Goal: Information Seeking & Learning: Check status

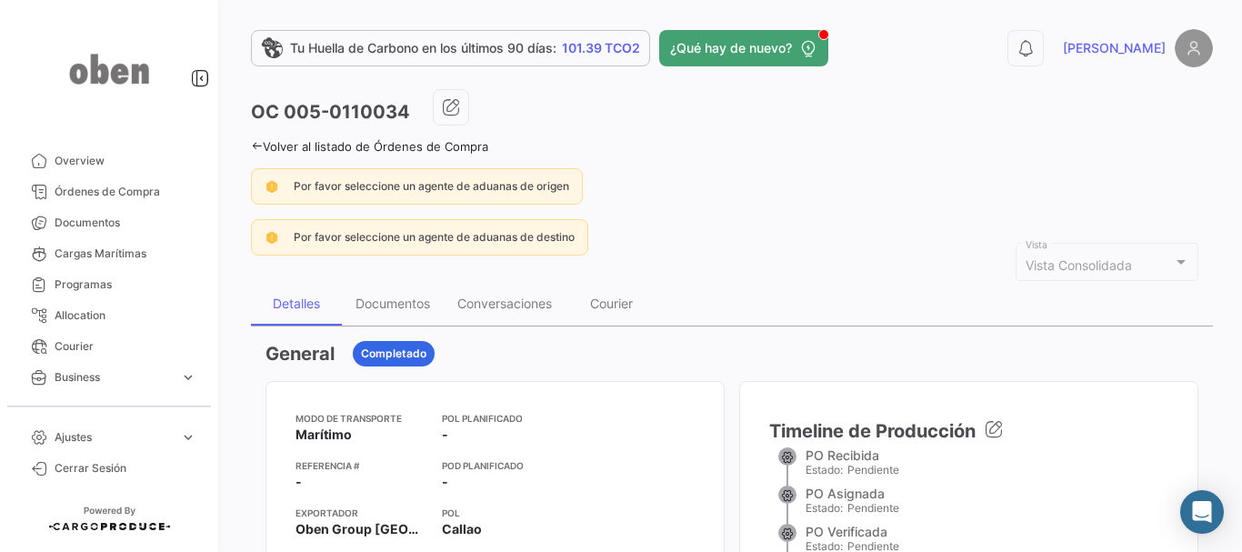
scroll to position [909, 0]
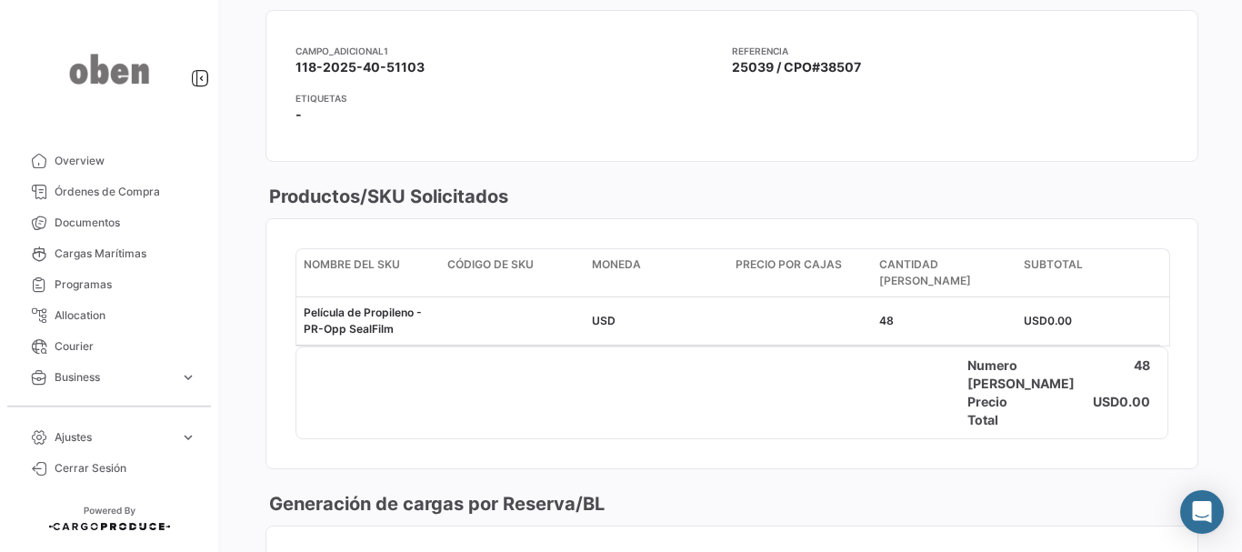
click at [822, 131] on app-card-info-label "Etiquetas -" at bounding box center [731, 111] width 873 height 41
click at [844, 146] on mat-card-content "Campo_Adicional1 118-2025-40-51103 Referencia 25039 / CPO#38507 Etiquetas -" at bounding box center [731, 86] width 931 height 150
click at [816, 105] on app-card-info-title "Etiquetas" at bounding box center [731, 98] width 873 height 15
click at [727, 400] on div "Precio Total USD 0.00" at bounding box center [731, 411] width 871 height 36
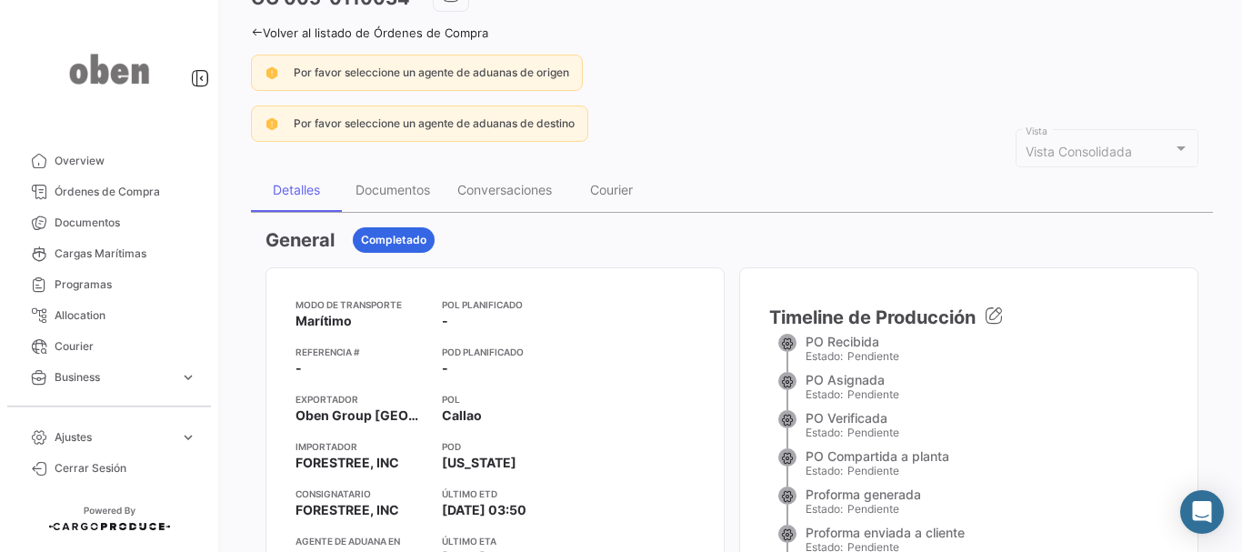
scroll to position [0, 0]
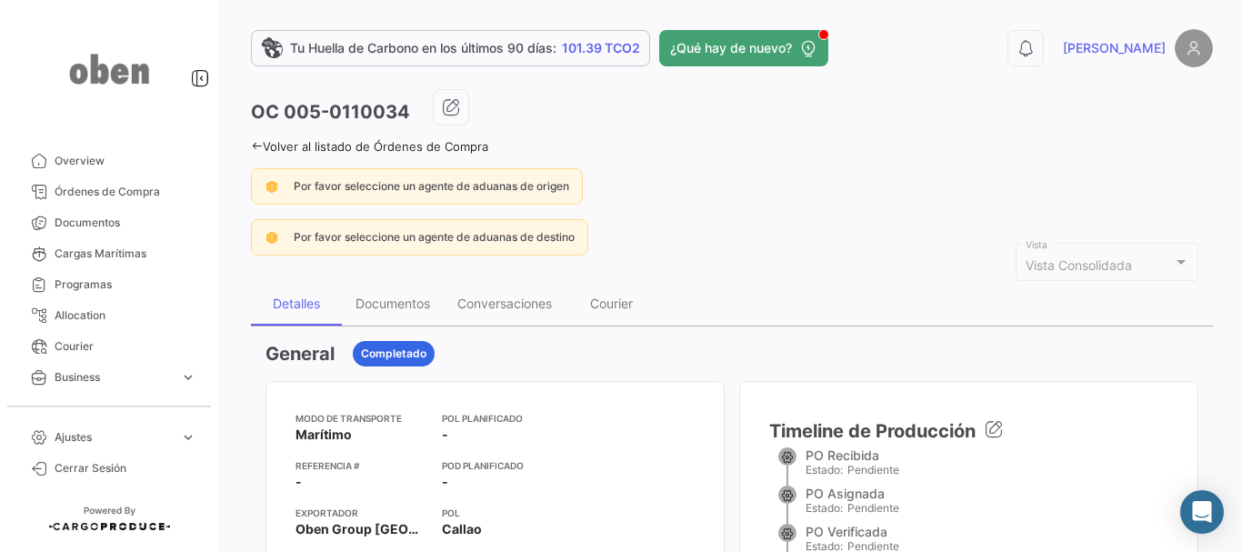
click at [255, 153] on link "Volver al listado de Órdenes de Compra" at bounding box center [369, 146] width 237 height 15
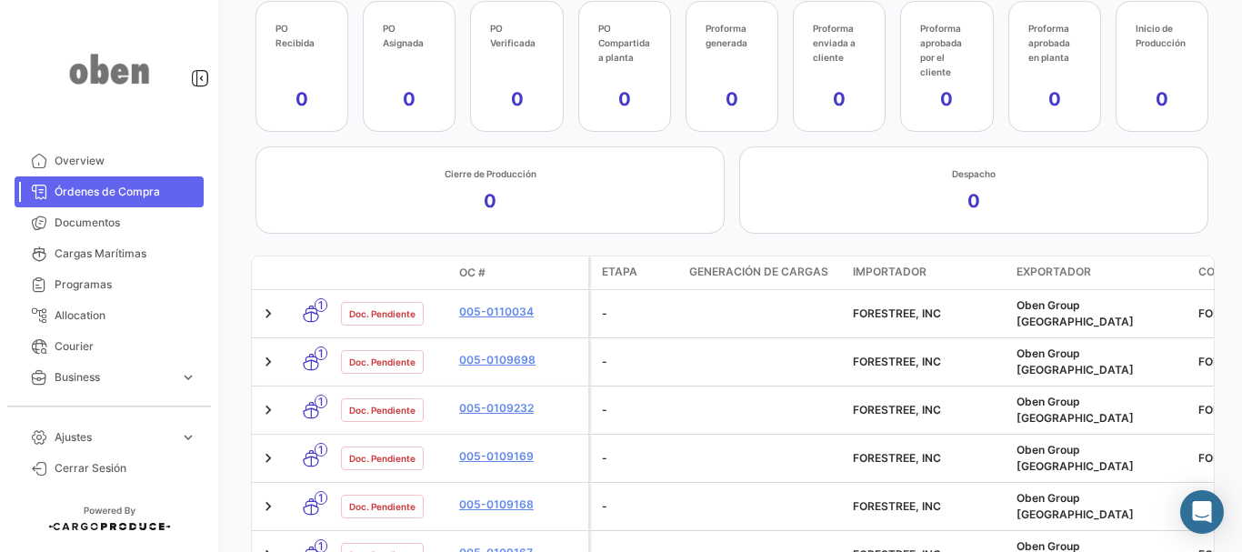
scroll to position [566, 0]
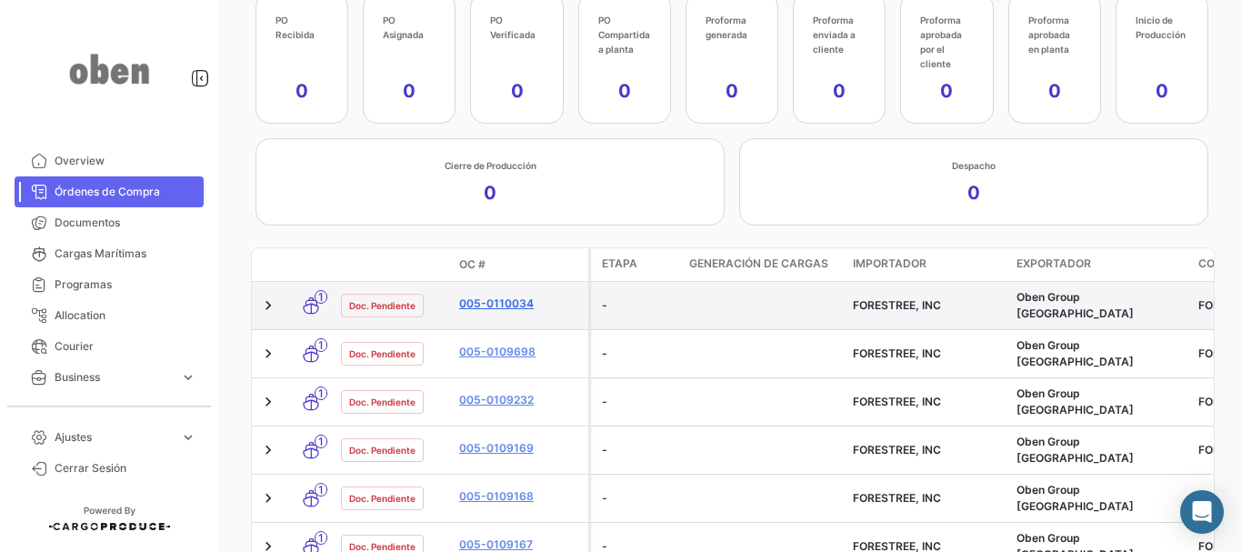
click at [516, 305] on link "005-0110034" at bounding box center [520, 303] width 122 height 16
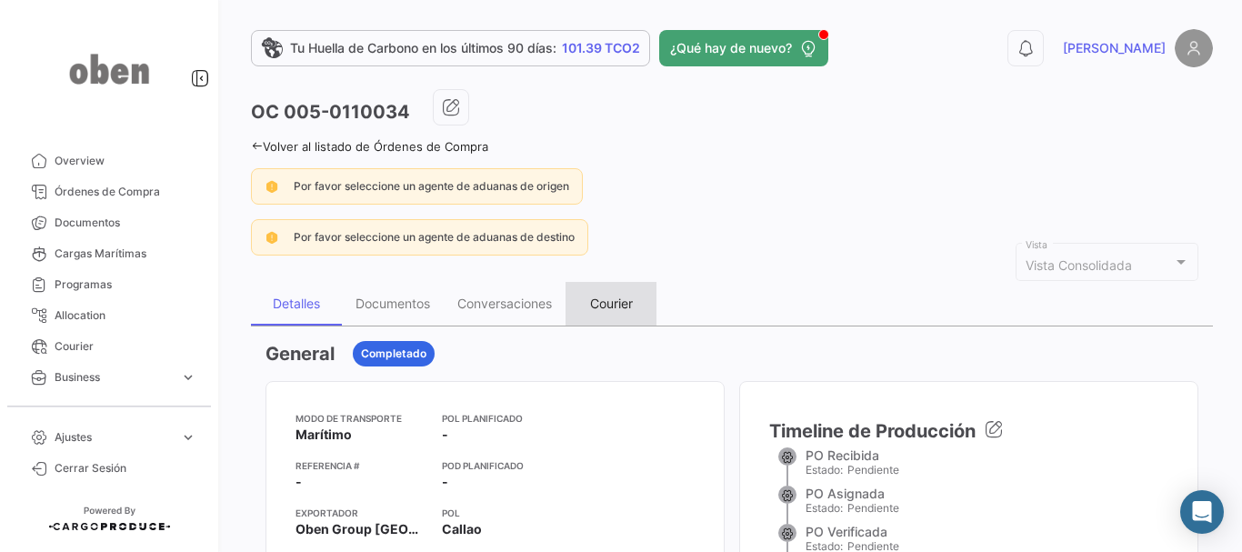
click at [611, 294] on div "Courier" at bounding box center [611, 304] width 91 height 44
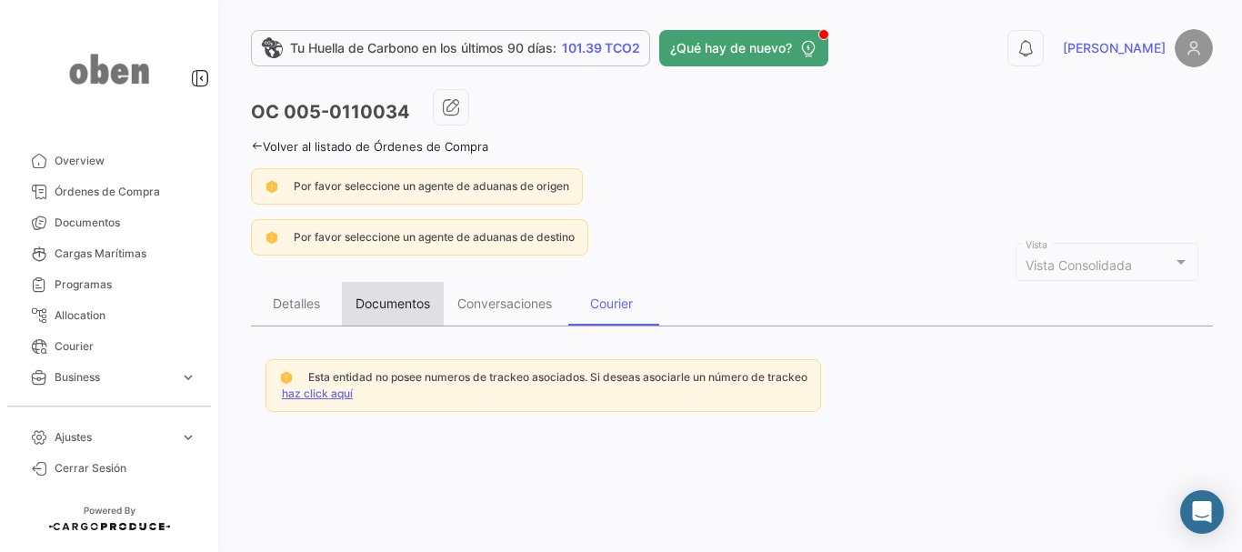
click at [382, 314] on div "Documentos" at bounding box center [393, 304] width 102 height 44
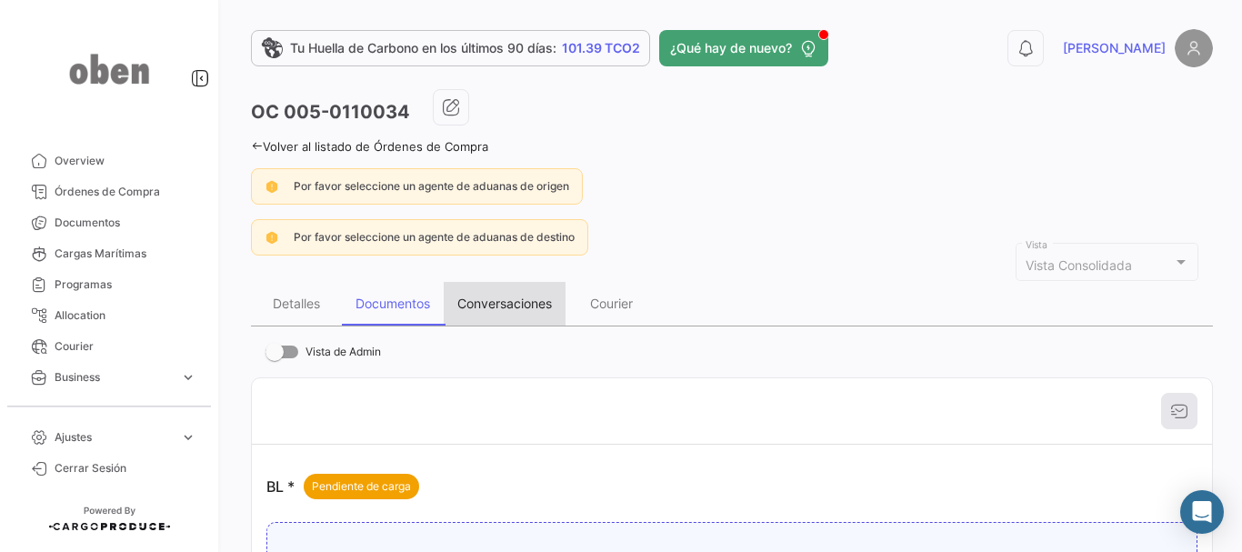
click at [530, 318] on div "Conversaciones" at bounding box center [505, 304] width 122 height 44
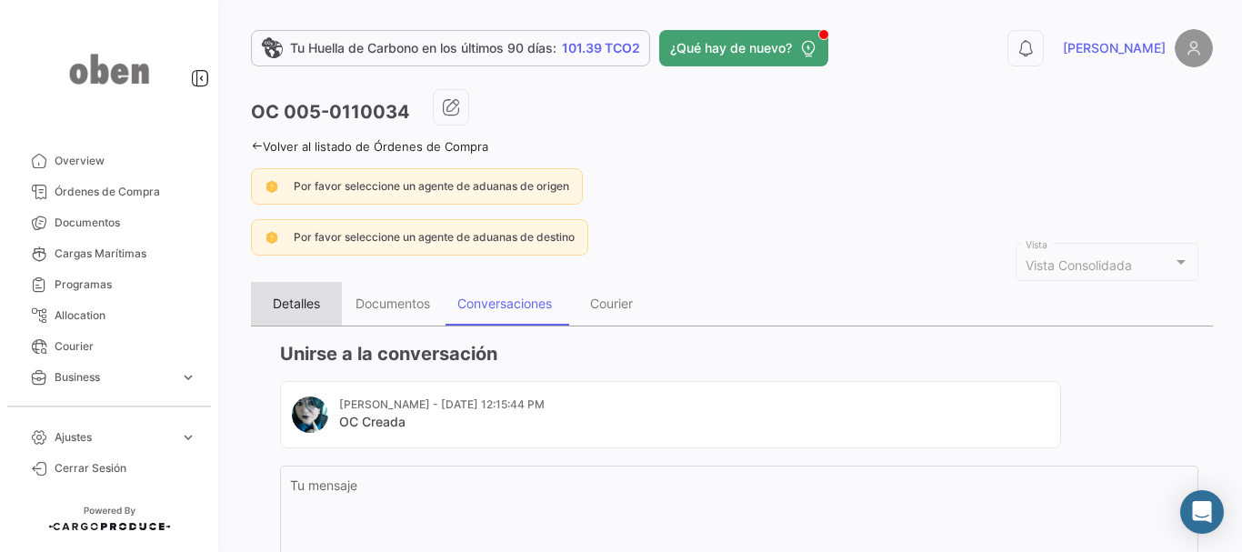
click at [311, 317] on div "Detalles" at bounding box center [296, 304] width 91 height 44
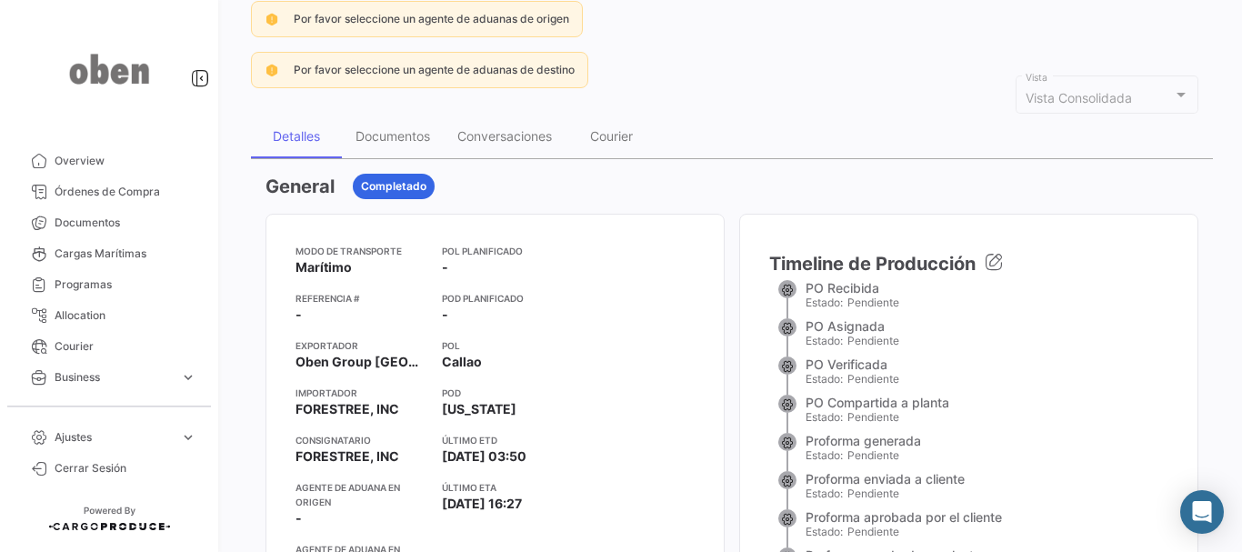
scroll to position [99, 0]
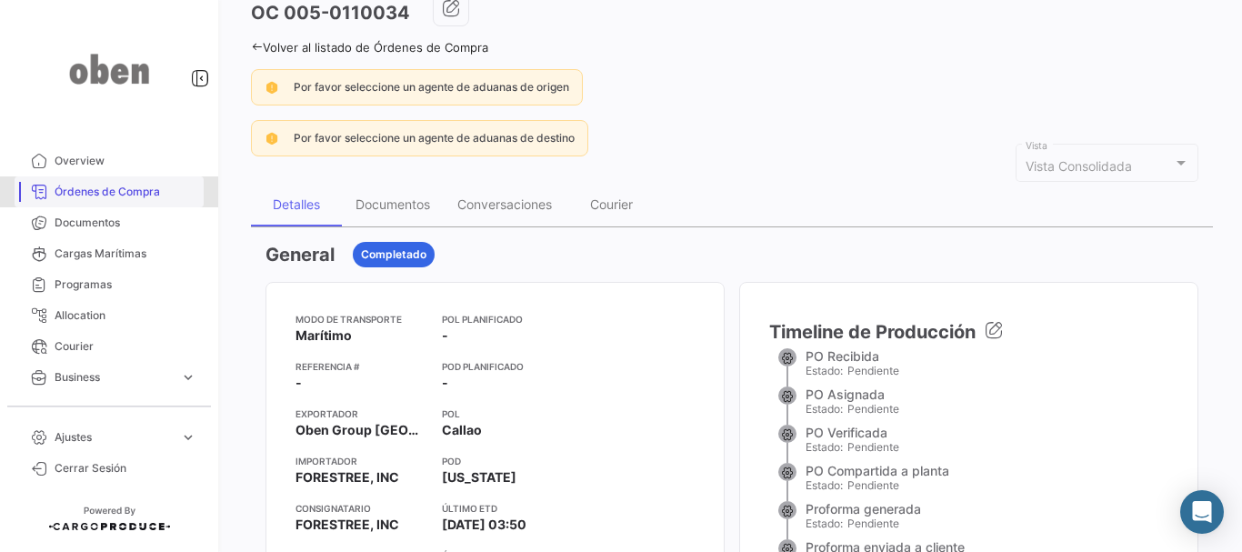
click at [113, 200] on link "Órdenes de Compra" at bounding box center [109, 191] width 189 height 31
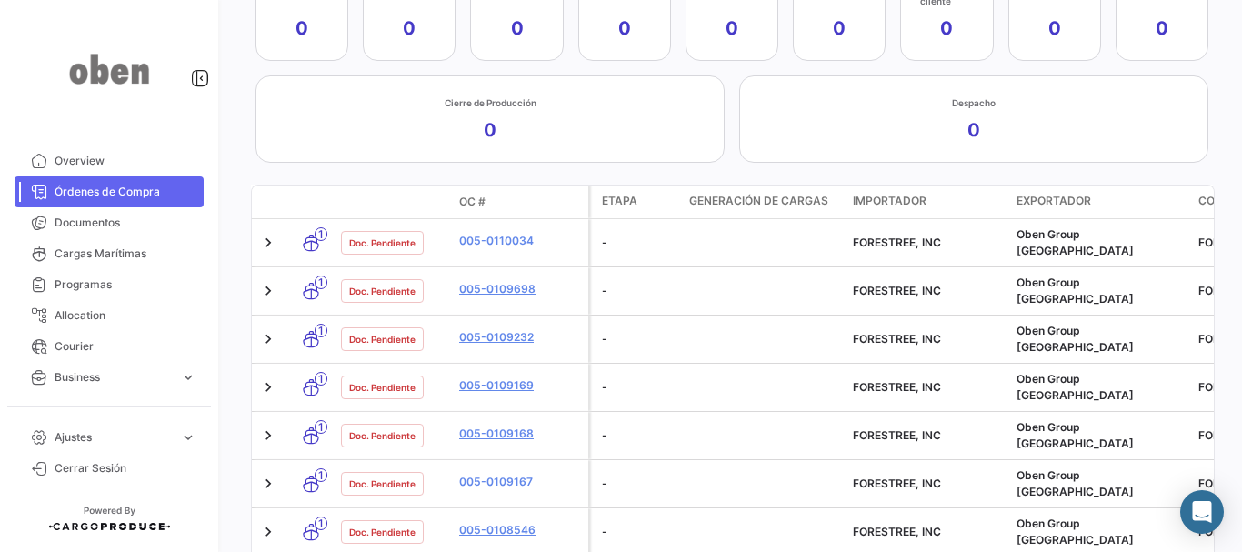
scroll to position [616, 0]
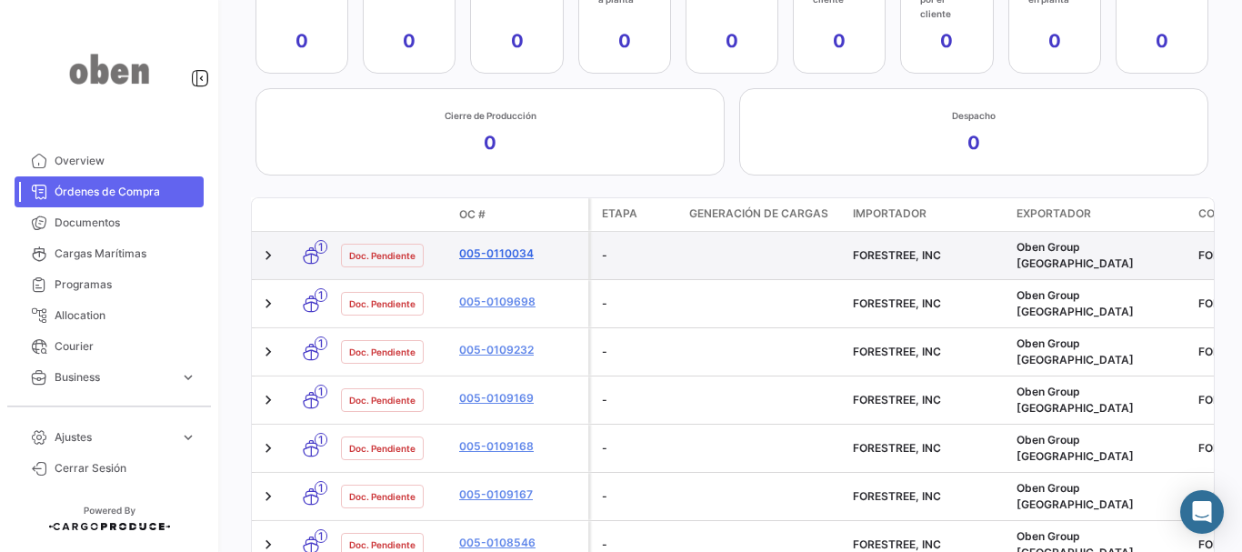
click at [473, 248] on link "005-0110034" at bounding box center [520, 253] width 122 height 16
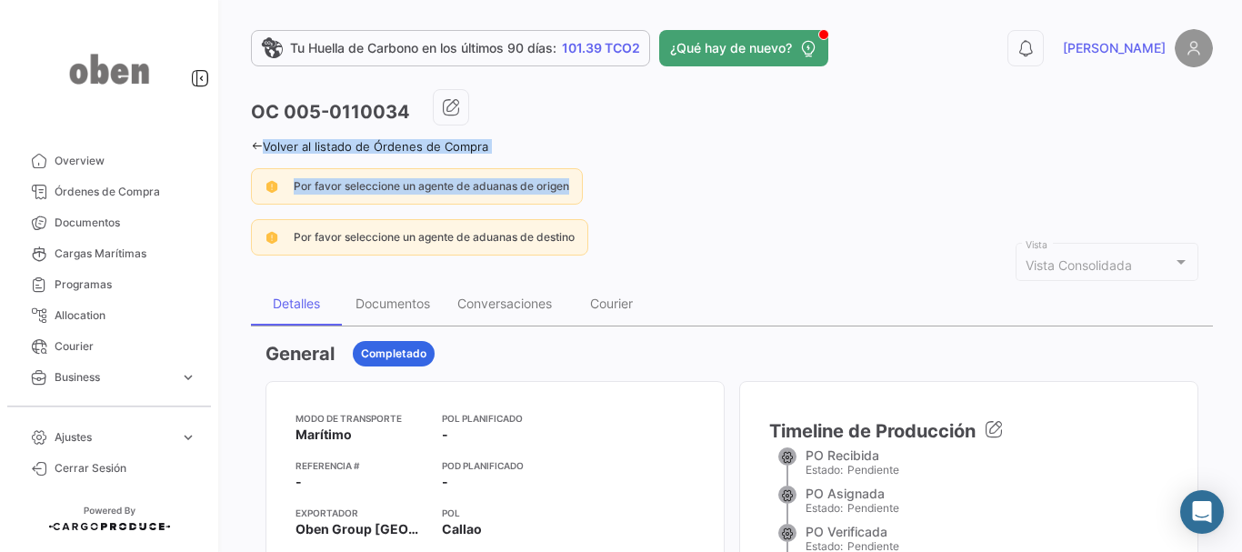
drag, startPoint x: 1117, startPoint y: 92, endPoint x: 1127, endPoint y: 206, distance: 114.9
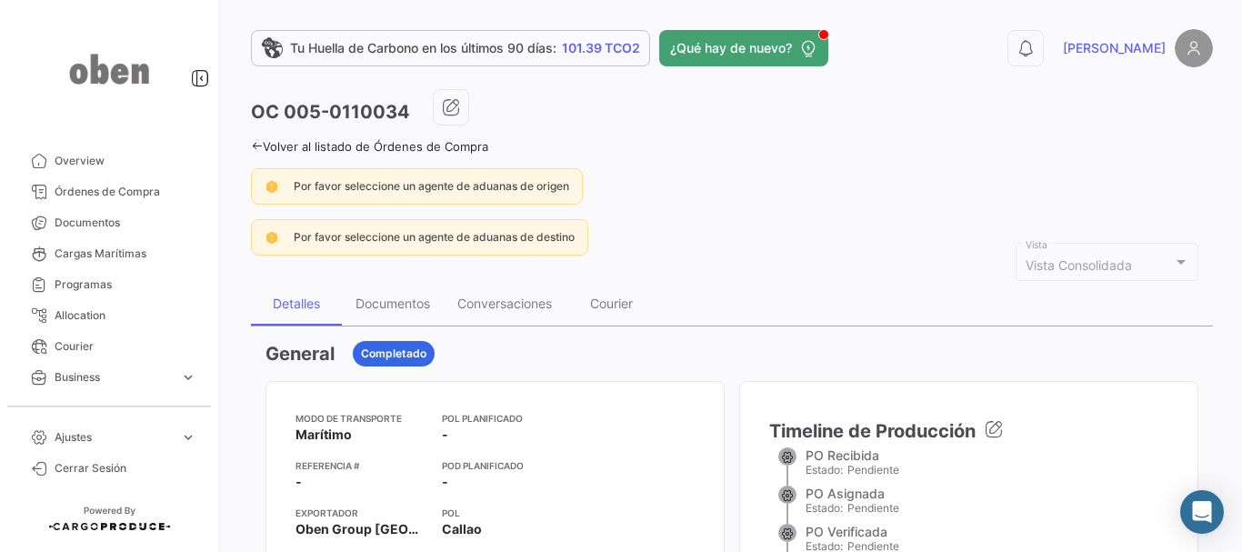
click at [265, 144] on link "Volver al listado de Órdenes de Compra" at bounding box center [369, 146] width 237 height 15
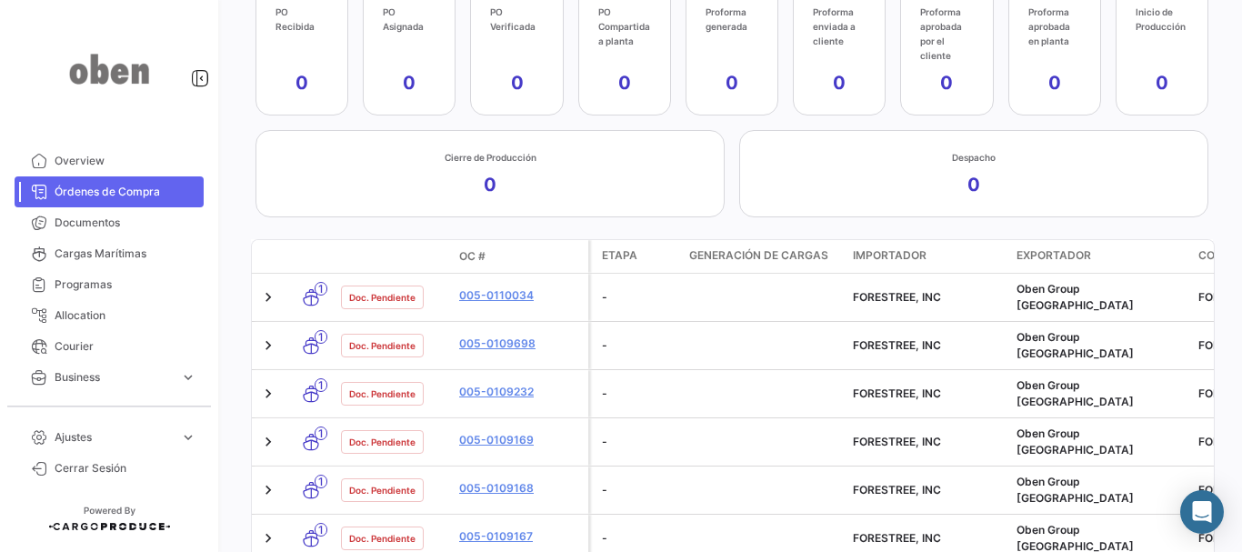
scroll to position [579, 0]
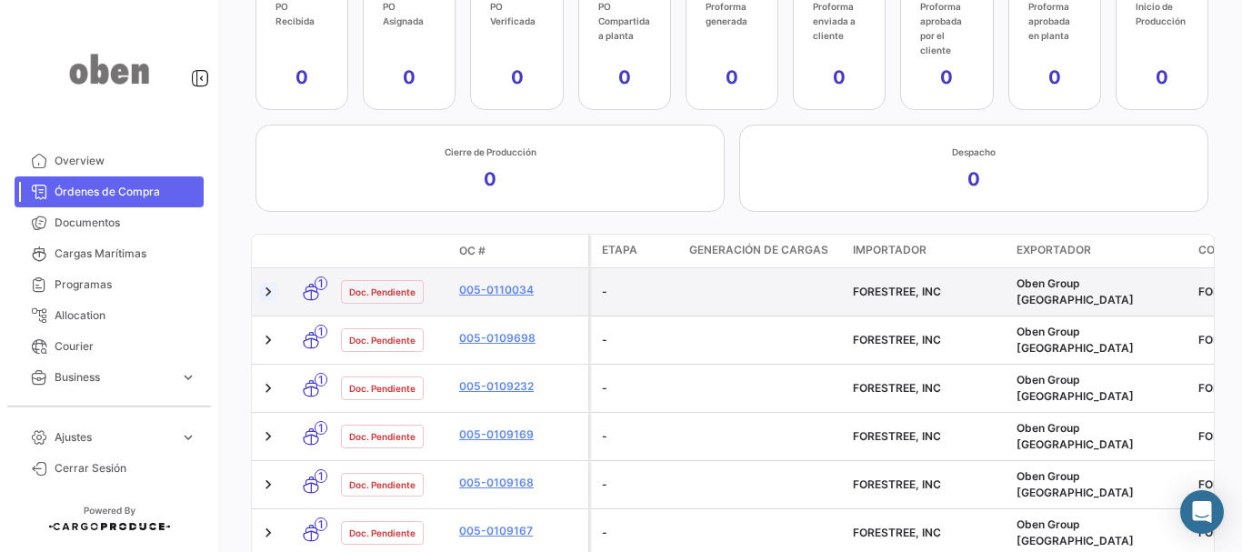
click at [269, 285] on link at bounding box center [268, 292] width 18 height 18
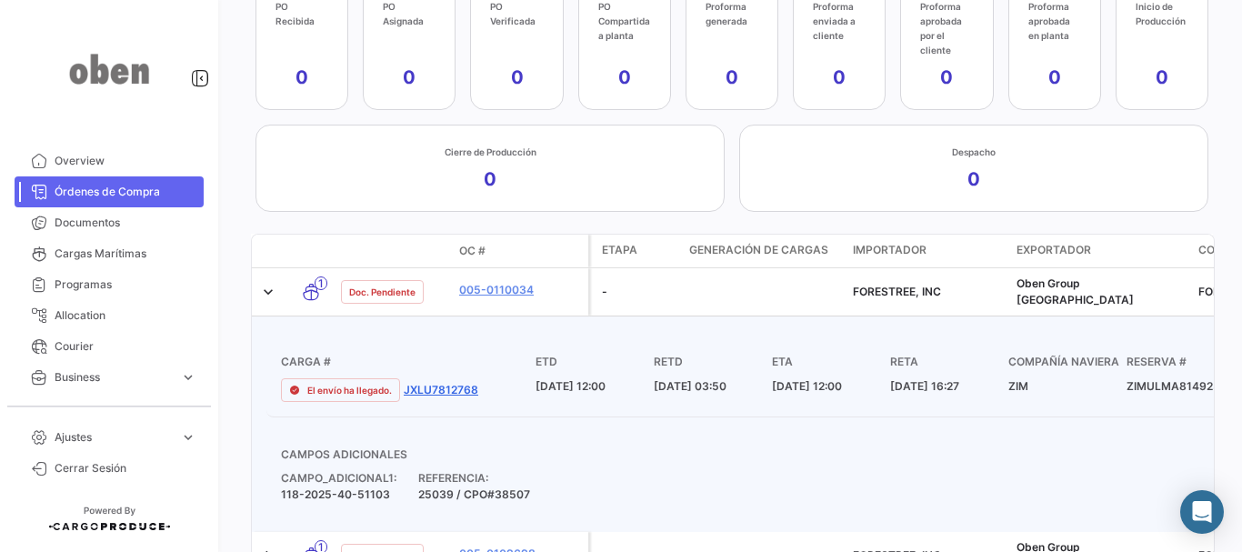
click at [439, 382] on link "JXLU7812768" at bounding box center [441, 390] width 75 height 16
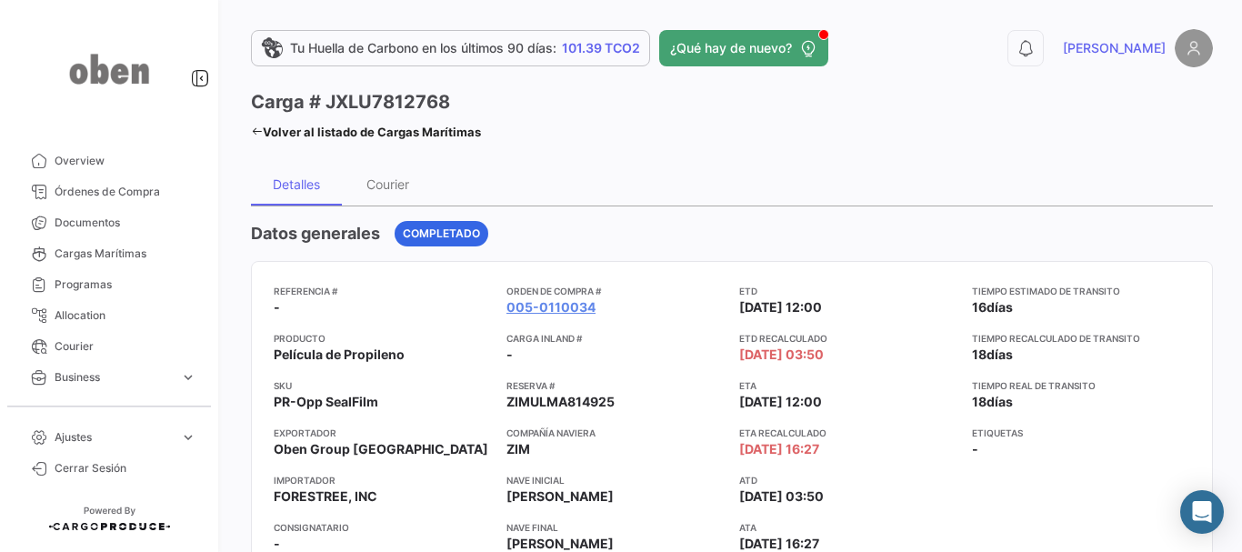
click at [1187, 131] on mat-toolbar-row "Carga # JXLU7812768 Volver al listado de Cargas Marítimas" at bounding box center [732, 118] width 962 height 58
click at [95, 155] on span "Overview" at bounding box center [126, 161] width 142 height 16
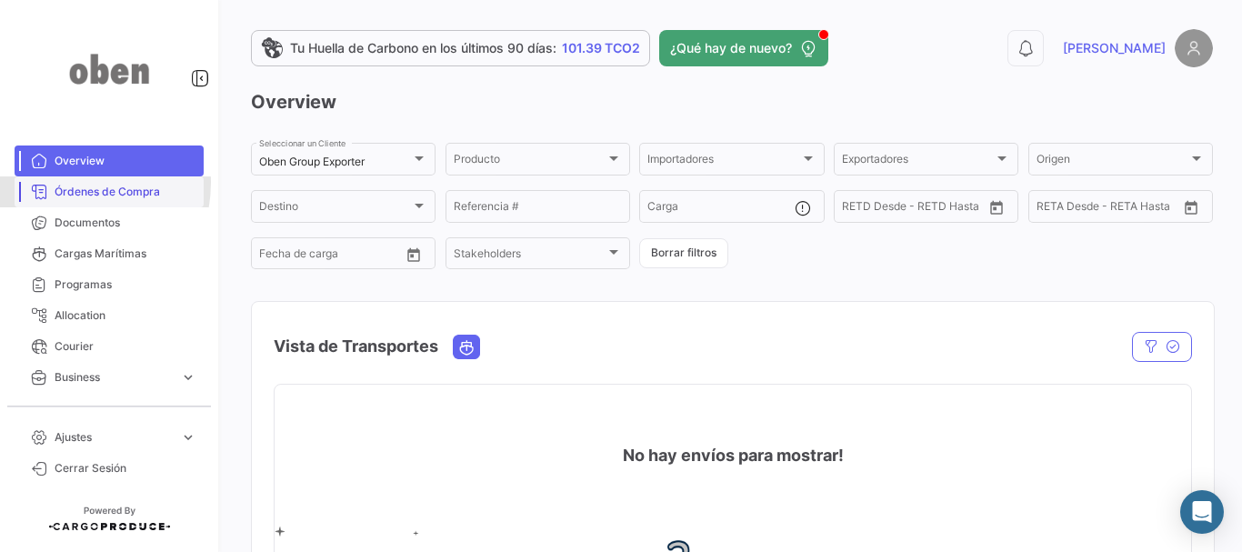
click at [65, 184] on span "Órdenes de Compra" at bounding box center [126, 192] width 142 height 16
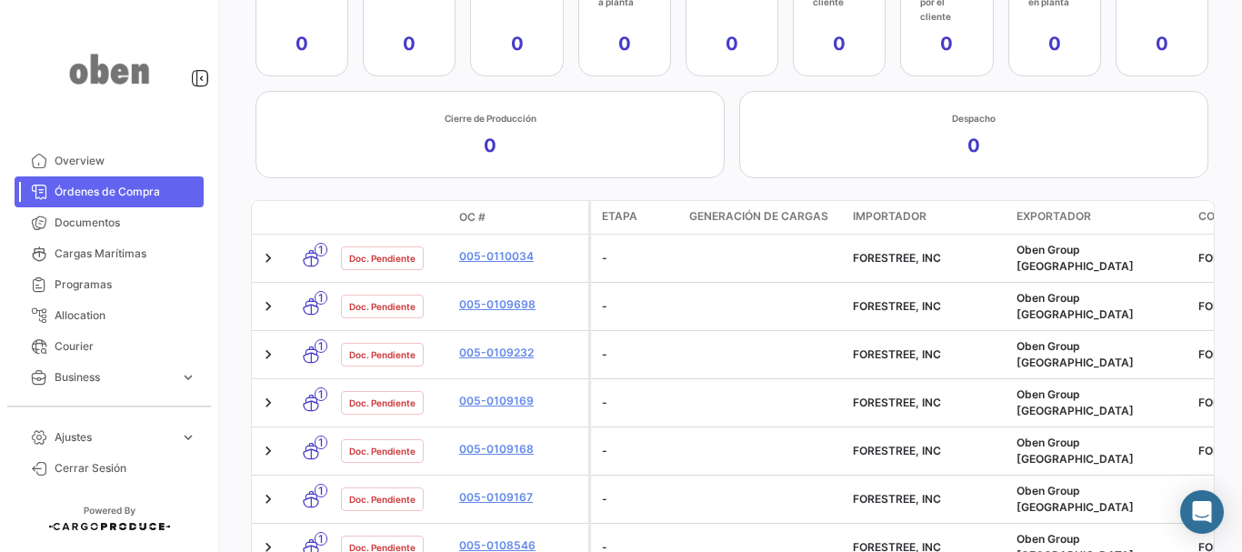
scroll to position [656, 0]
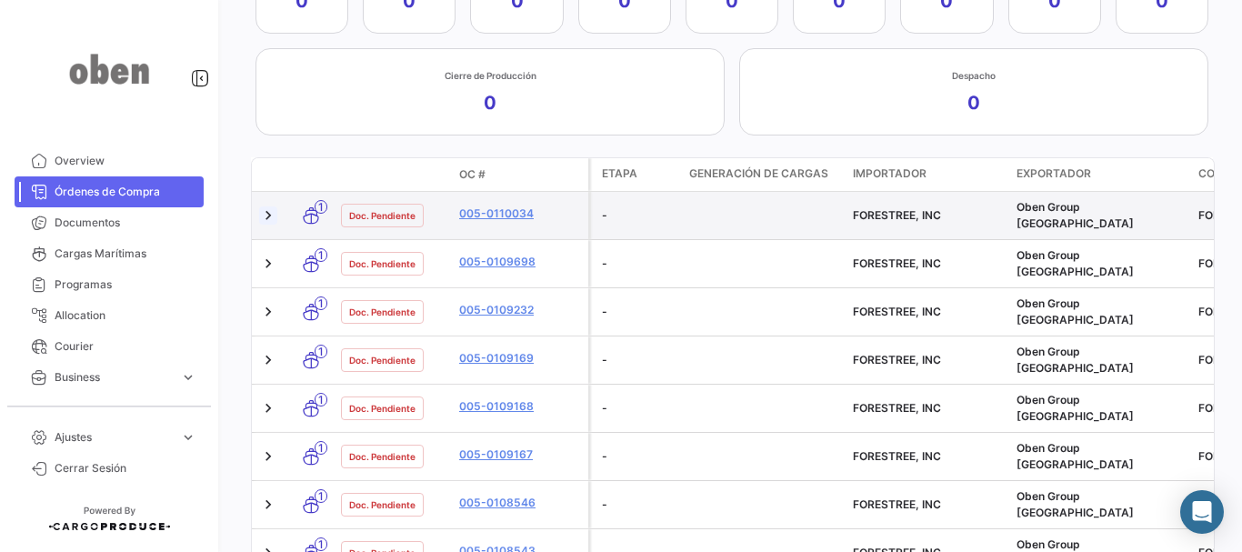
click at [276, 221] on link at bounding box center [268, 215] width 18 height 18
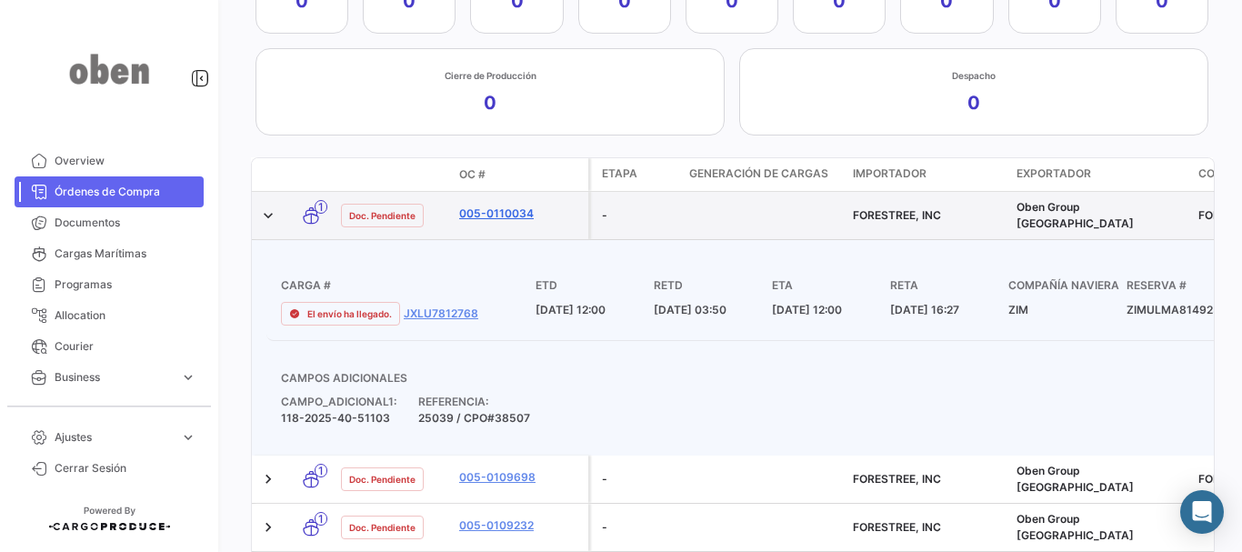
click at [487, 210] on link "005-0110034" at bounding box center [520, 213] width 122 height 16
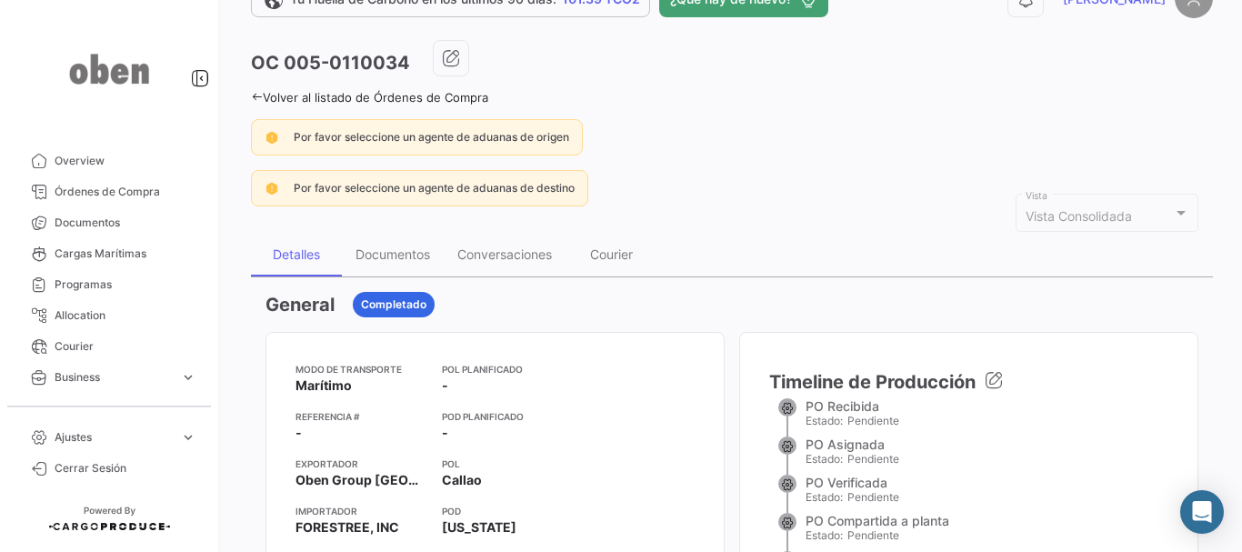
scroll to position [30, 0]
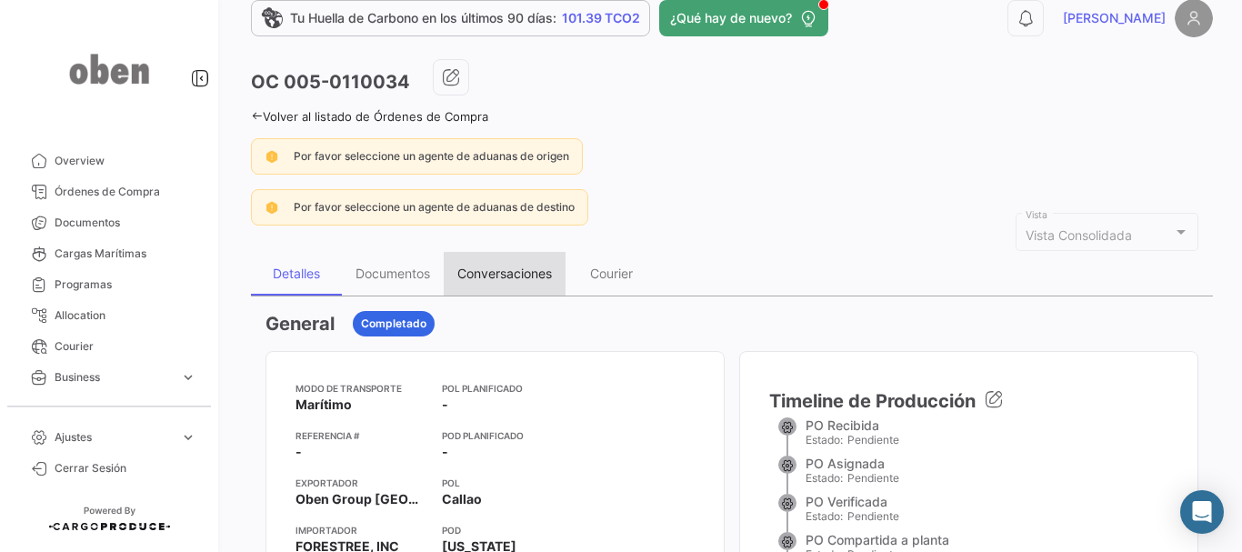
click at [505, 271] on div "Conversaciones" at bounding box center [504, 272] width 95 height 15
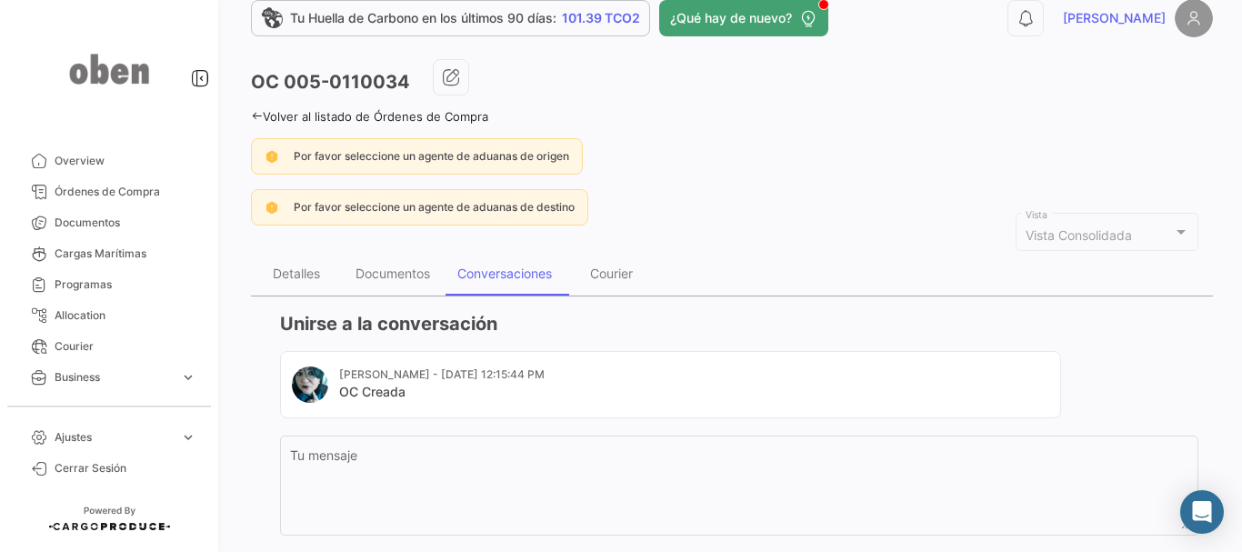
scroll to position [0, 0]
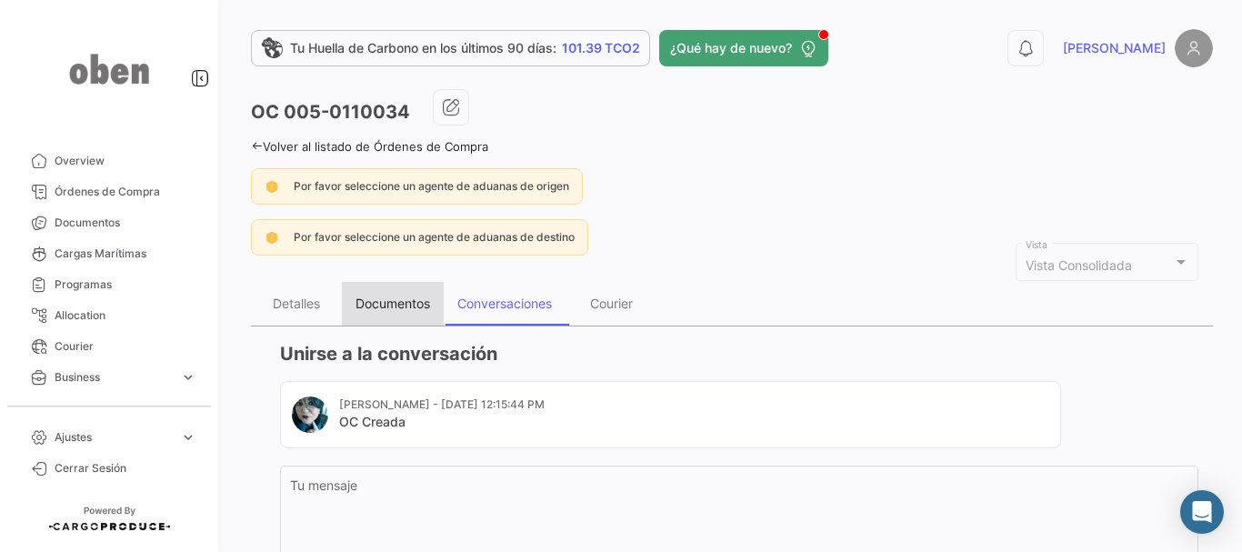
click at [396, 306] on div "Documentos" at bounding box center [393, 302] width 75 height 15
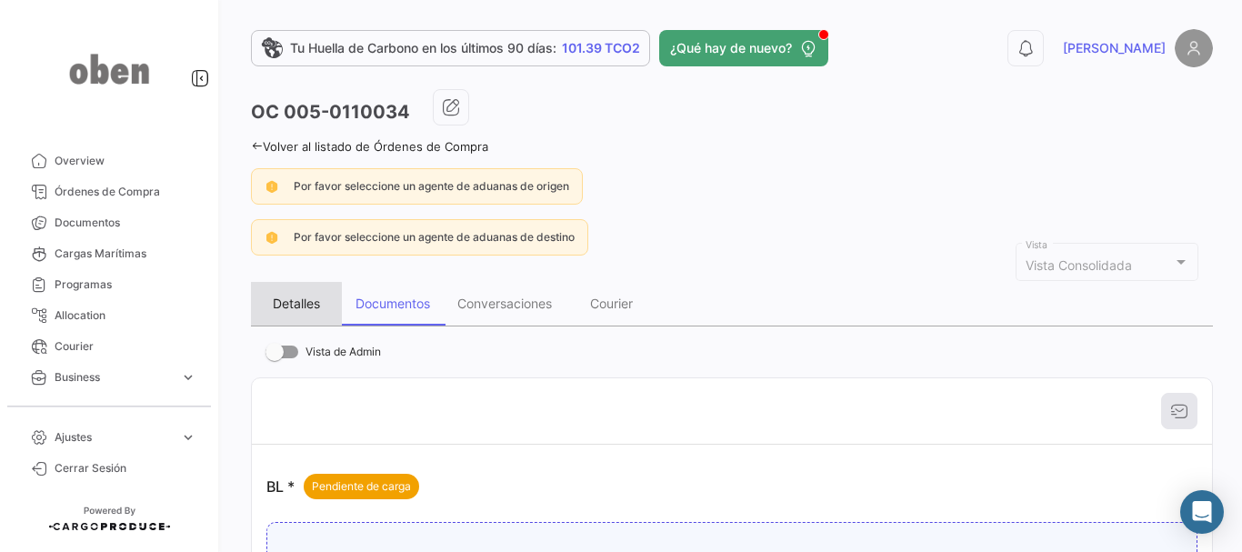
click at [277, 305] on div "Detalles" at bounding box center [296, 302] width 47 height 15
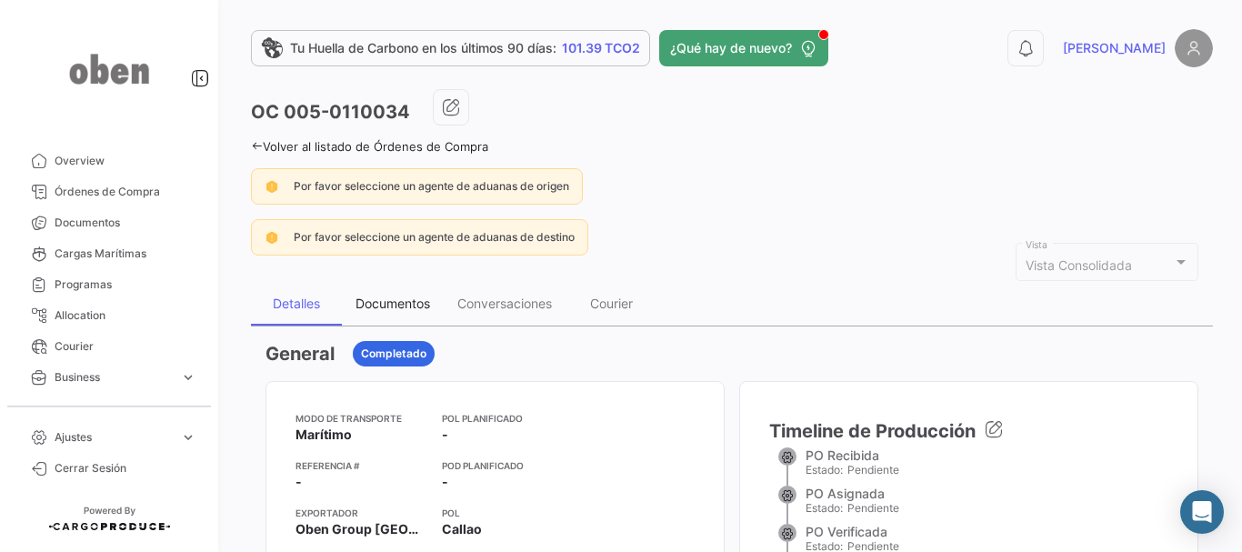
click at [397, 299] on div "Documentos" at bounding box center [393, 302] width 75 height 15
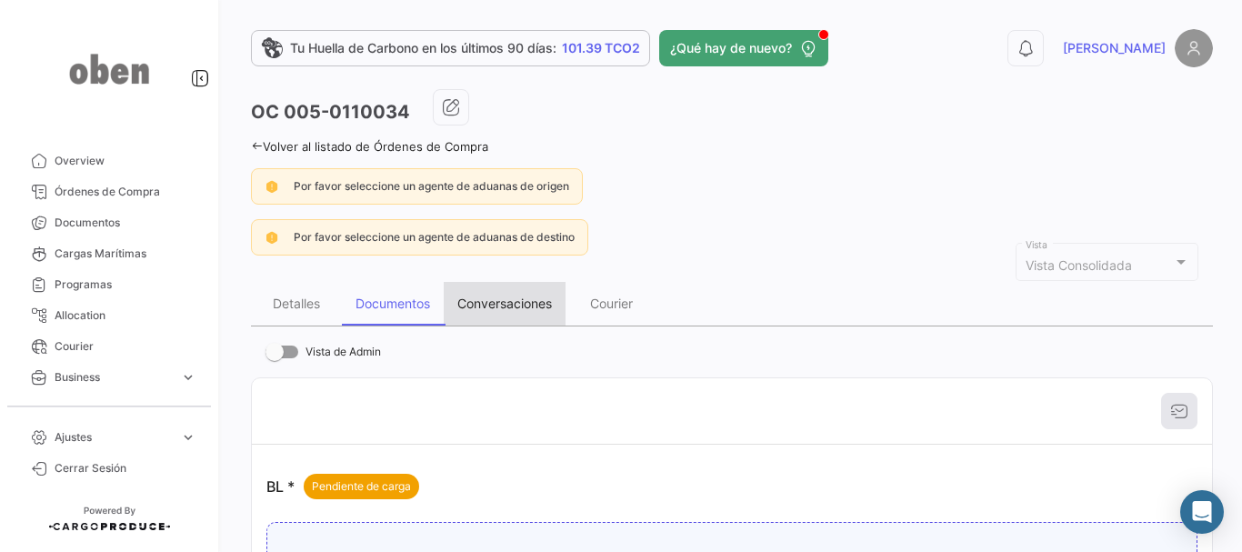
click at [497, 309] on div "Conversaciones" at bounding box center [504, 302] width 95 height 15
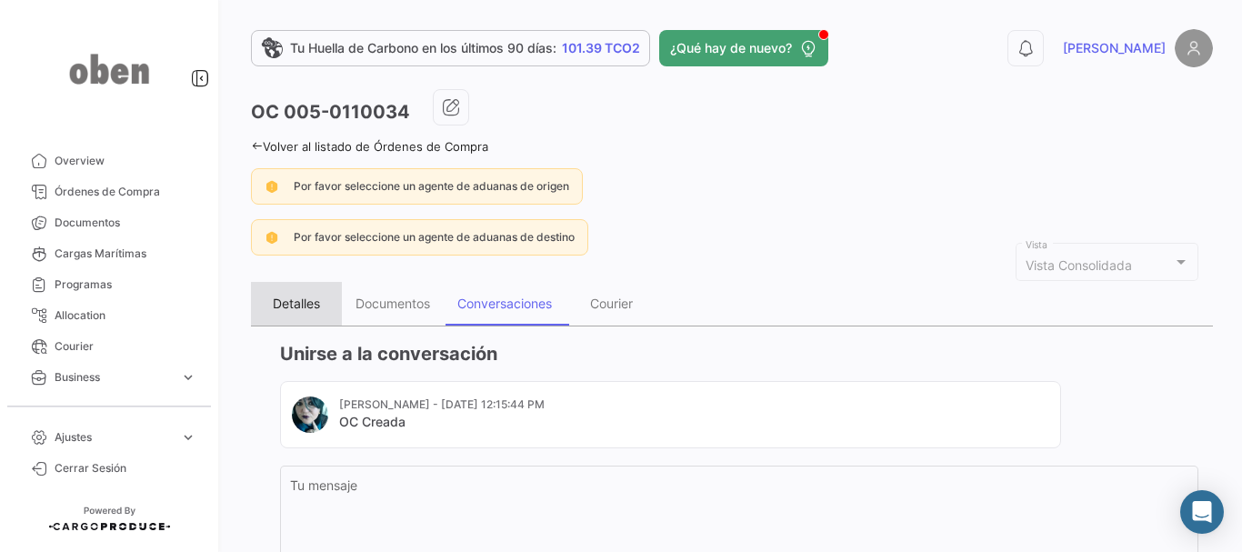
click at [288, 314] on div "Detalles" at bounding box center [296, 304] width 91 height 44
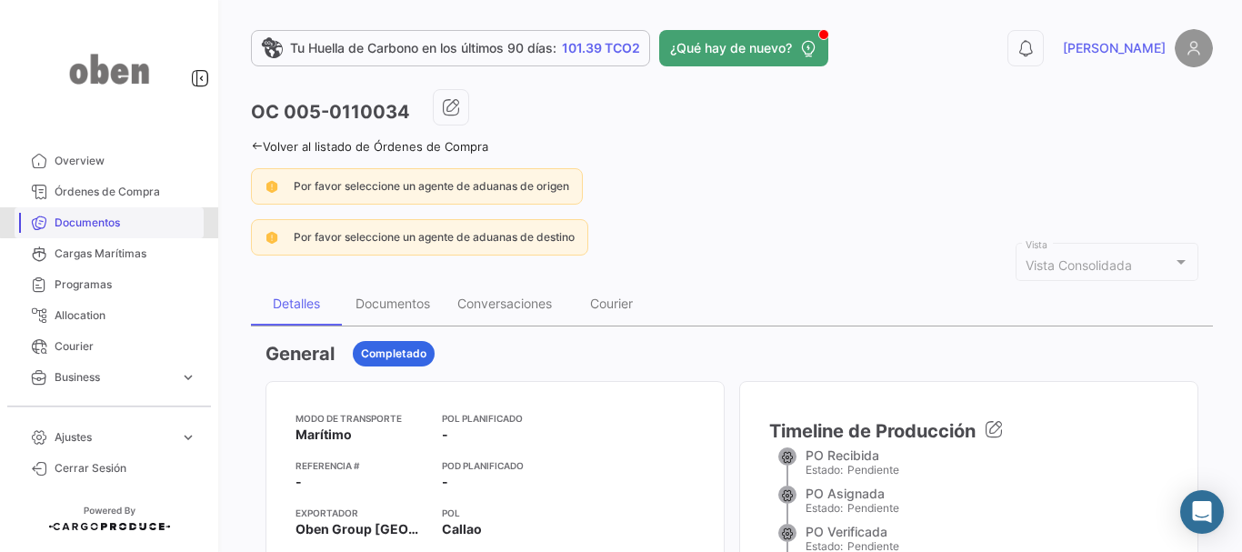
click at [112, 217] on span "Documentos" at bounding box center [126, 223] width 142 height 16
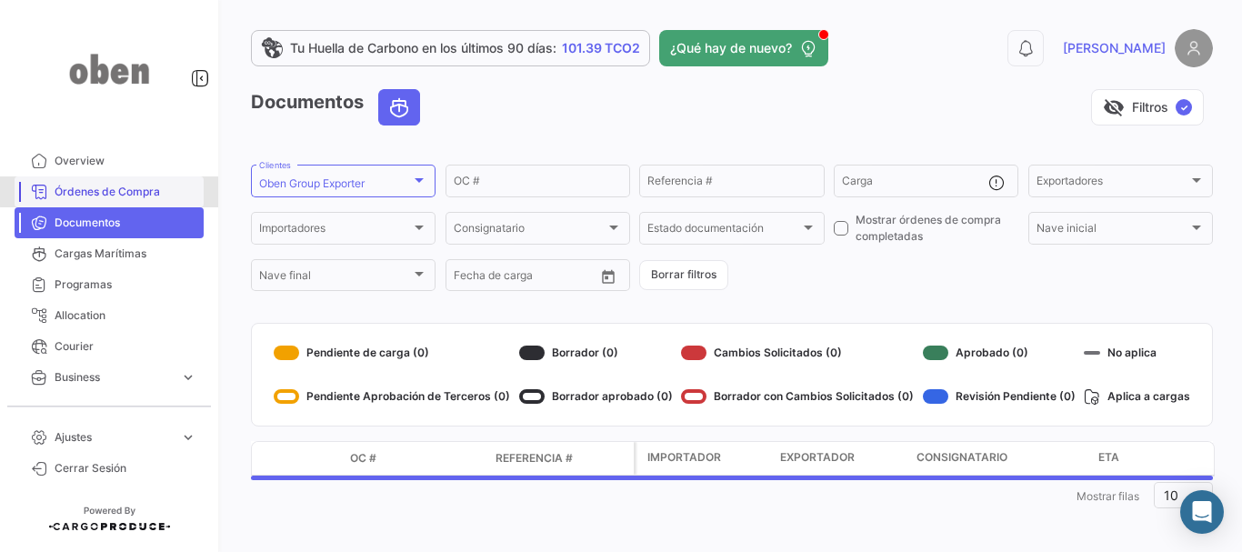
click at [121, 185] on span "Órdenes de Compra" at bounding box center [126, 192] width 142 height 16
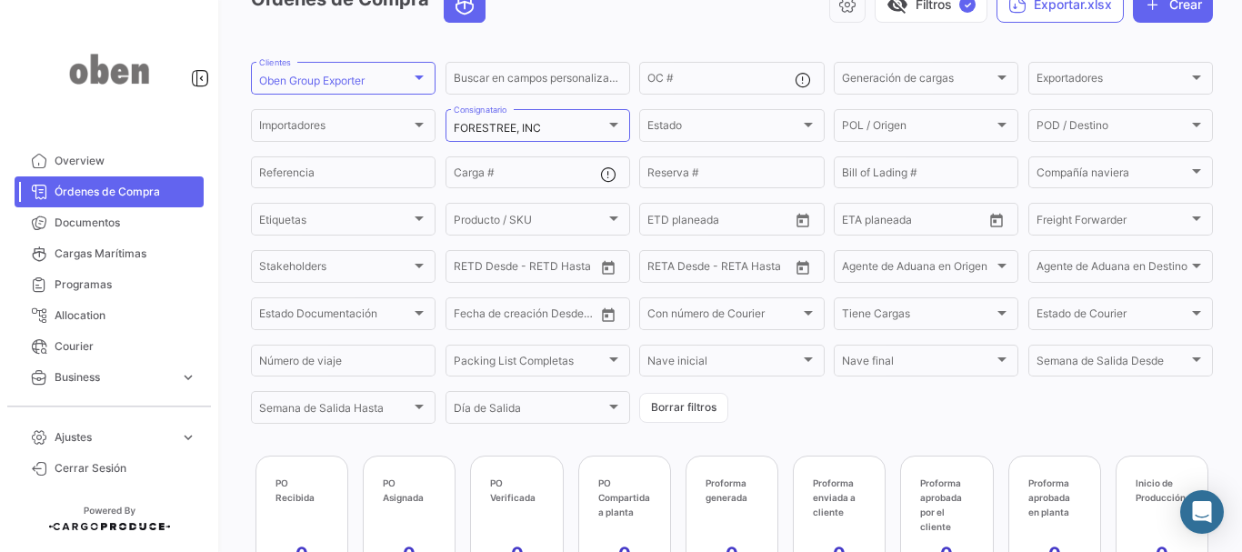
scroll to position [100, 0]
